Goal: Task Accomplishment & Management: Manage account settings

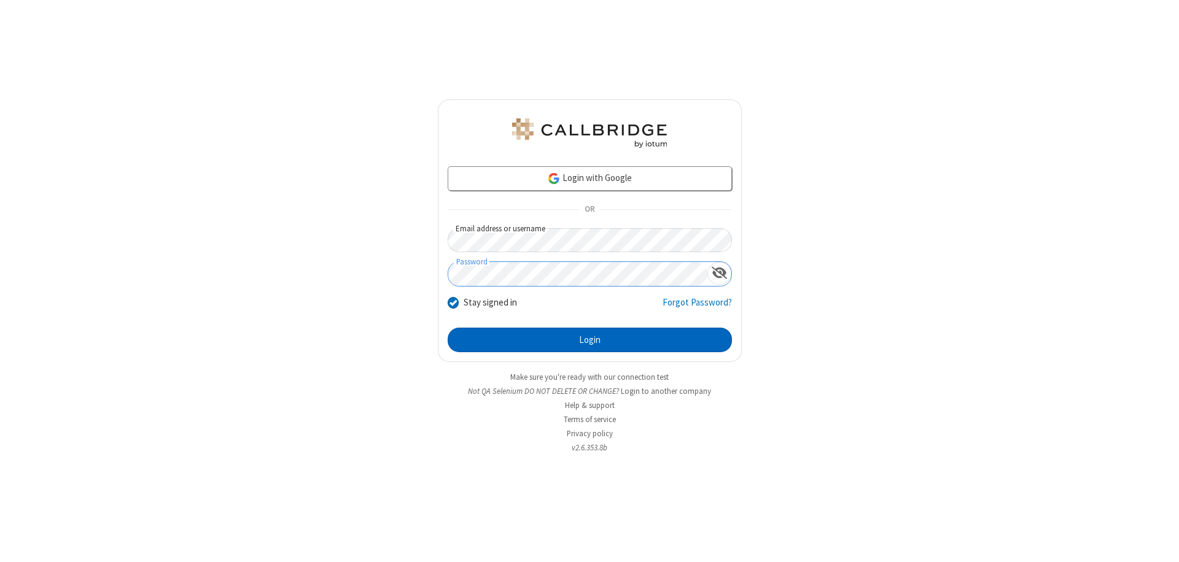
click at [589, 340] on button "Login" at bounding box center [590, 340] width 284 height 25
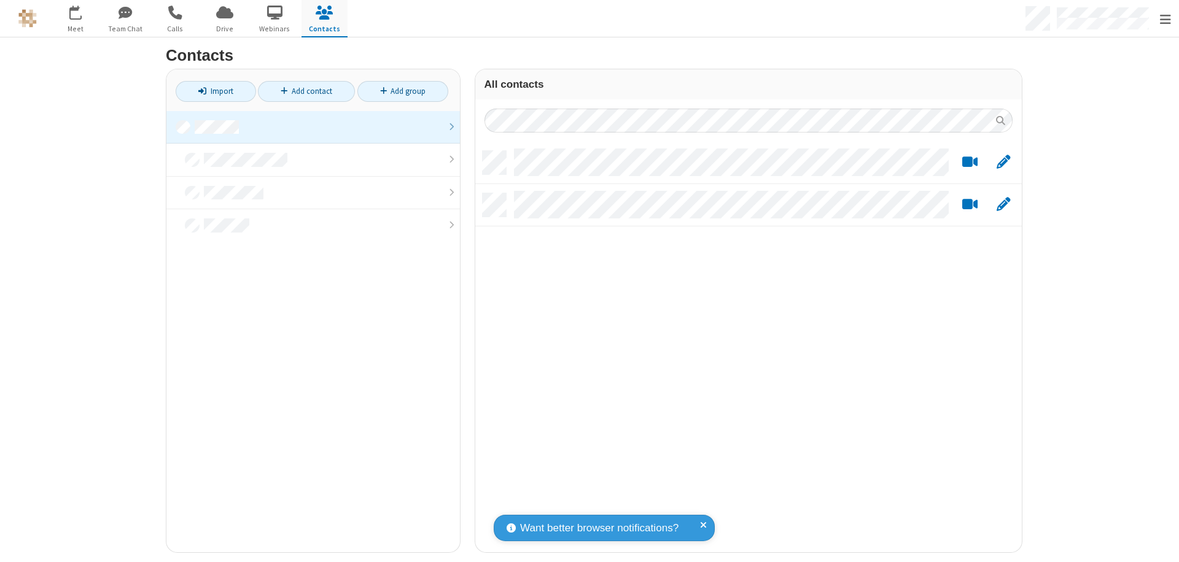
scroll to position [402, 537]
